Goal: Entertainment & Leisure: Consume media (video, audio)

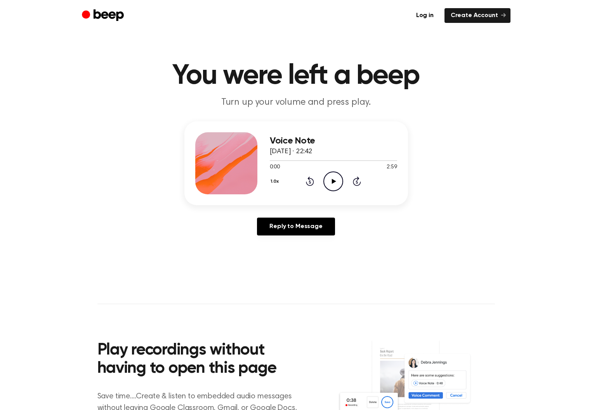
click at [338, 183] on icon "Play Audio" at bounding box center [333, 182] width 20 height 20
click at [340, 184] on icon "Pause Audio" at bounding box center [333, 182] width 20 height 20
click at [339, 183] on icon "Play Audio" at bounding box center [333, 182] width 20 height 20
click at [333, 182] on icon "Pause Audio" at bounding box center [333, 182] width 20 height 20
click at [340, 182] on icon "Play Audio" at bounding box center [333, 182] width 20 height 20
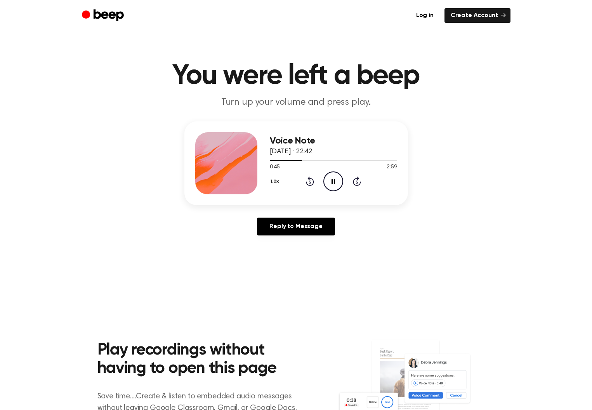
click at [337, 178] on icon "Pause Audio" at bounding box center [333, 182] width 20 height 20
click at [336, 182] on icon "Play Audio" at bounding box center [333, 182] width 20 height 20
click at [356, 180] on icon "Skip 5 seconds" at bounding box center [356, 181] width 9 height 10
click at [335, 182] on icon "Pause Audio" at bounding box center [333, 182] width 20 height 20
click at [338, 183] on icon "Play Audio" at bounding box center [333, 182] width 20 height 20
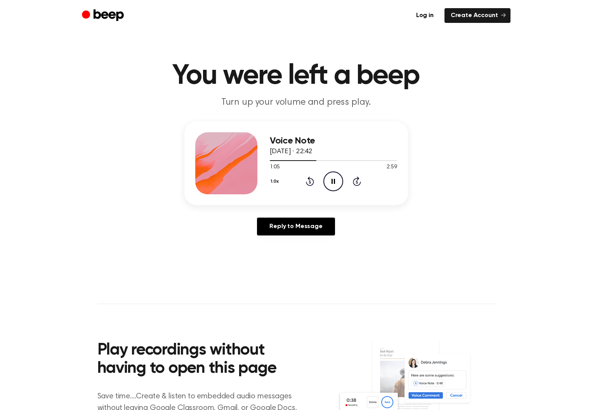
click at [331, 178] on icon "Pause Audio" at bounding box center [333, 182] width 20 height 20
click at [333, 182] on icon at bounding box center [334, 181] width 4 height 5
click at [337, 181] on icon "Pause Audio" at bounding box center [333, 182] width 20 height 20
click at [331, 177] on icon "Play Audio" at bounding box center [333, 182] width 20 height 20
click at [331, 179] on icon "Pause Audio" at bounding box center [333, 182] width 20 height 20
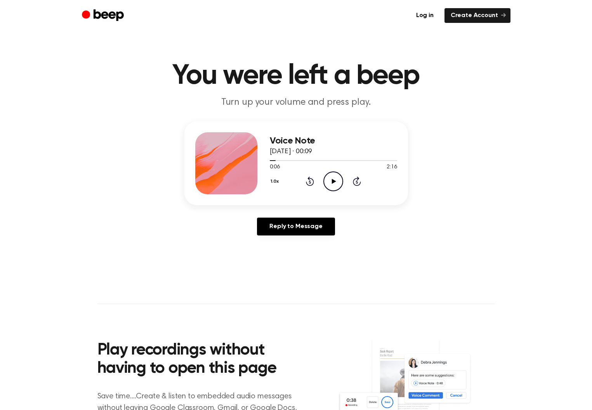
click at [331, 179] on icon "Play Audio" at bounding box center [333, 182] width 20 height 20
click at [331, 179] on icon "Pause Audio" at bounding box center [333, 182] width 20 height 20
click at [331, 179] on icon "Play Audio" at bounding box center [333, 182] width 20 height 20
click at [333, 185] on icon "Pause Audio" at bounding box center [333, 182] width 20 height 20
